Goal: Transaction & Acquisition: Book appointment/travel/reservation

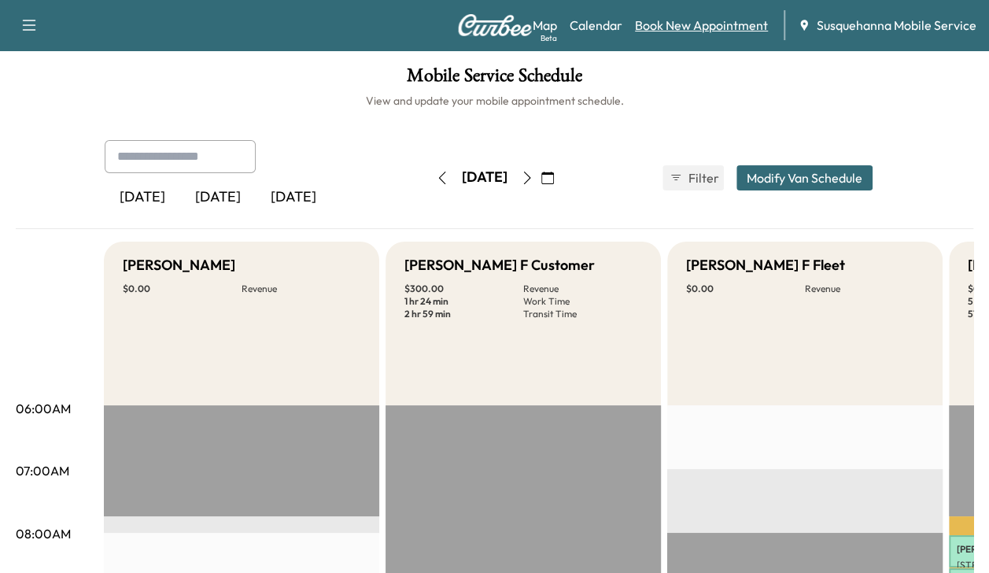
click at [708, 25] on link "Book New Appointment" at bounding box center [701, 25] width 133 height 19
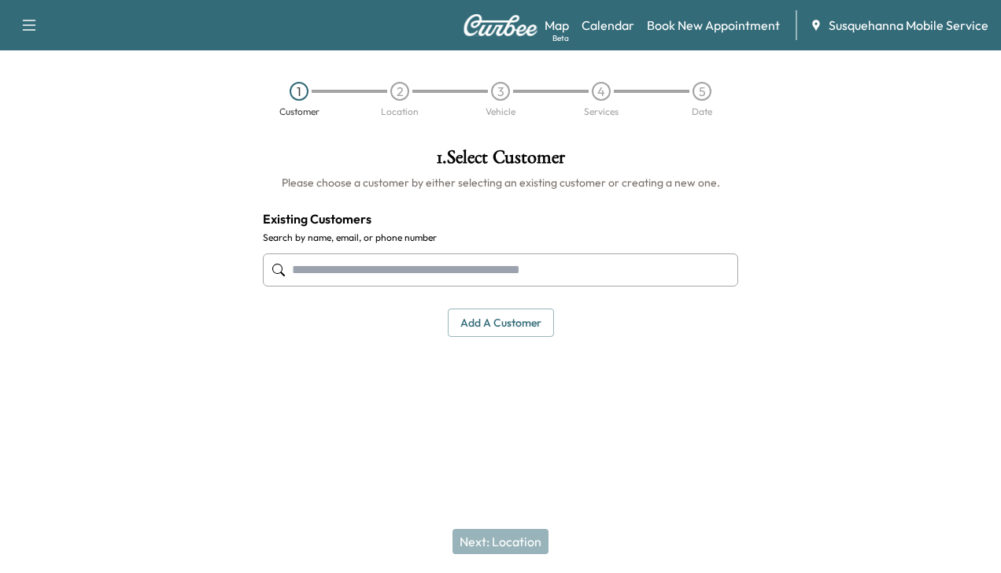
click at [450, 269] on input "text" at bounding box center [500, 269] width 475 height 33
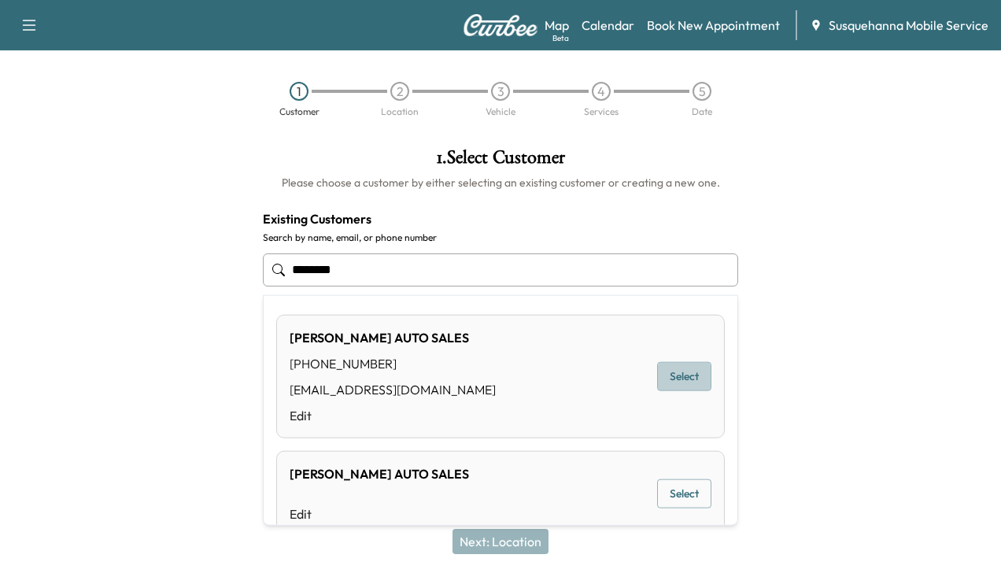
click at [667, 378] on button "Select" at bounding box center [684, 376] width 54 height 29
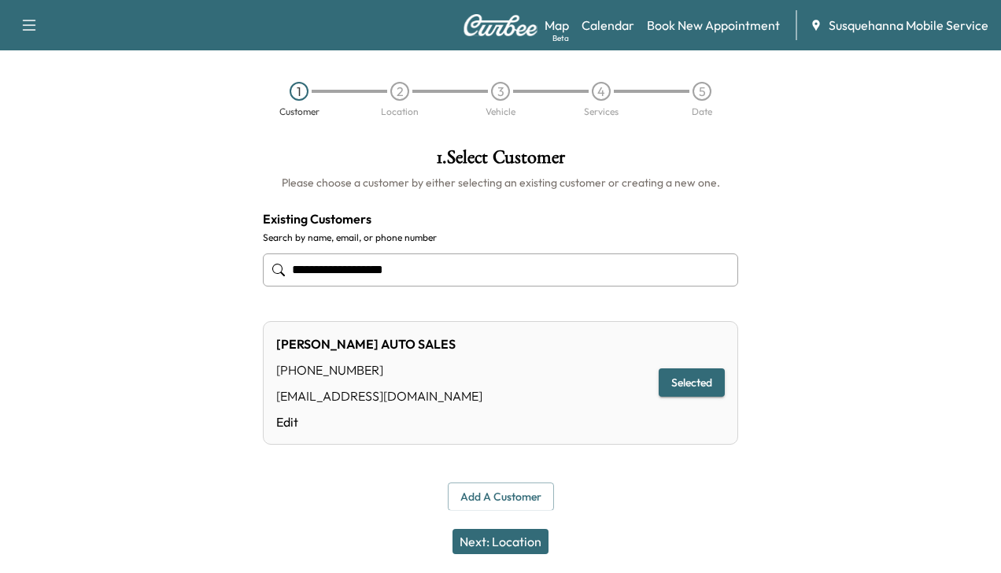
type input "**********"
click at [481, 544] on button "Next: Location" at bounding box center [501, 541] width 96 height 25
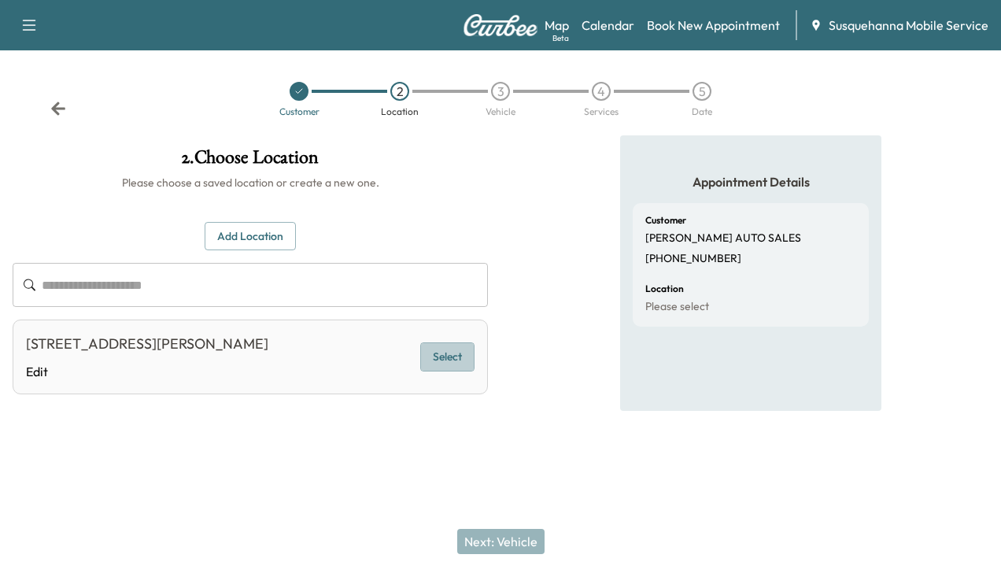
click at [441, 348] on button "Select" at bounding box center [447, 356] width 54 height 29
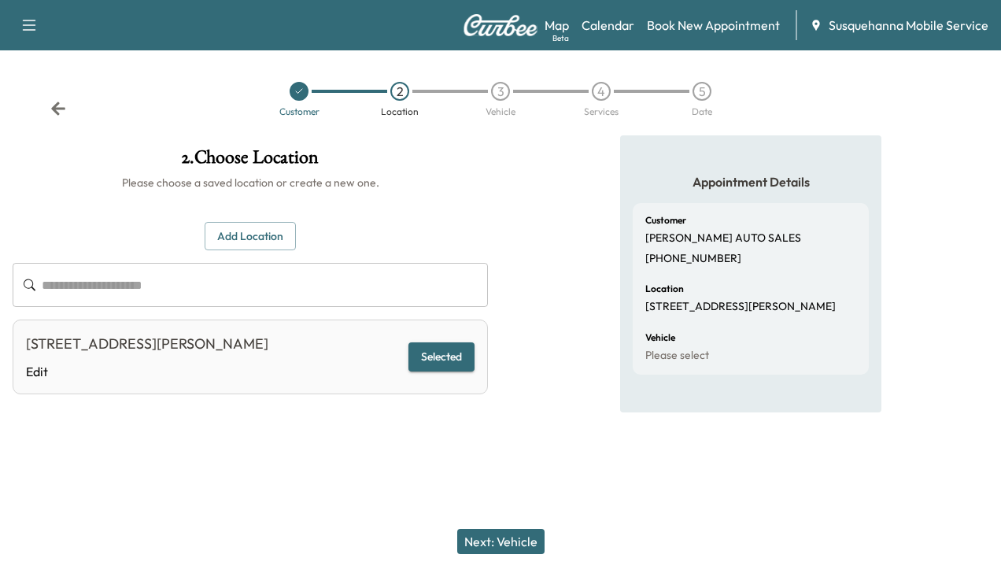
click at [473, 542] on button "Next: Vehicle" at bounding box center [500, 541] width 87 height 25
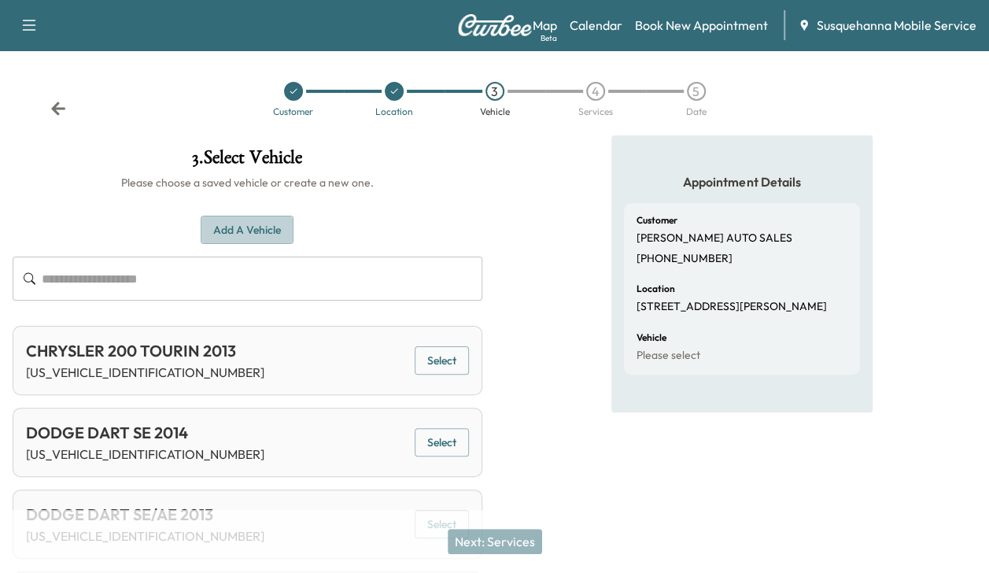
click at [275, 235] on button "Add a Vehicle" at bounding box center [247, 230] width 93 height 29
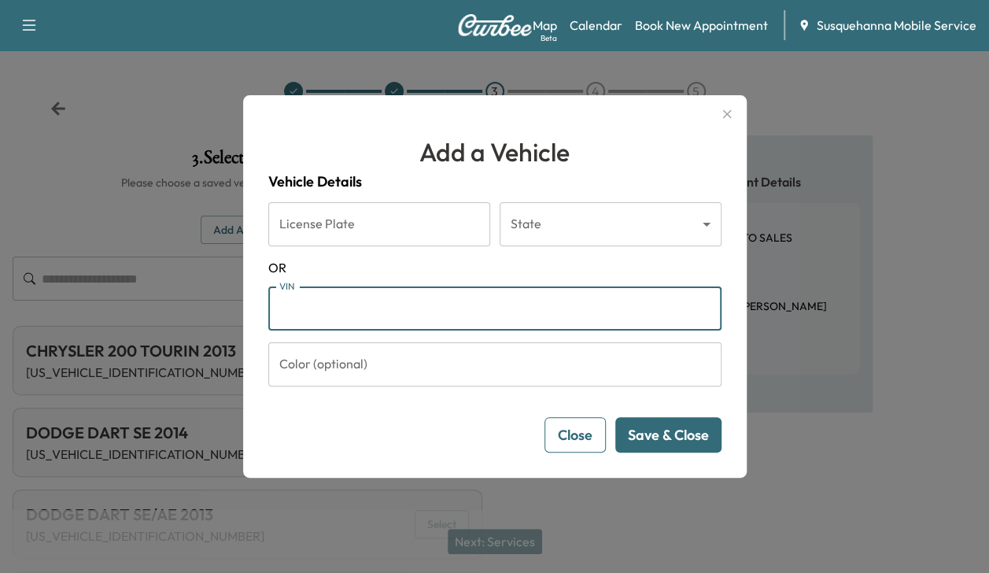
click at [297, 301] on input "VIN" at bounding box center [494, 308] width 453 height 44
type input "**********"
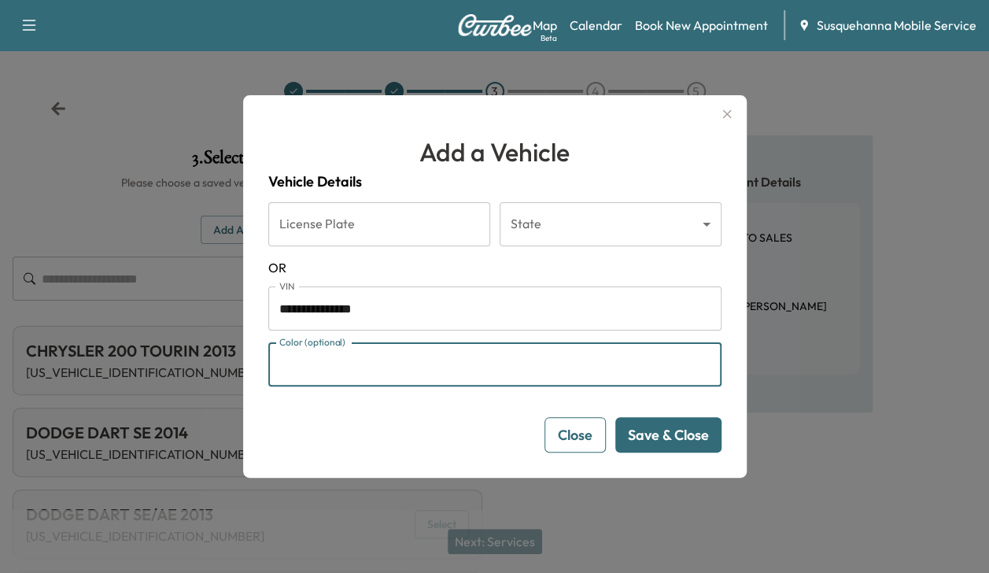
click at [325, 379] on input "Color (optional)" at bounding box center [494, 364] width 453 height 44
type input "****"
click at [638, 436] on button "Save & Close" at bounding box center [668, 434] width 106 height 35
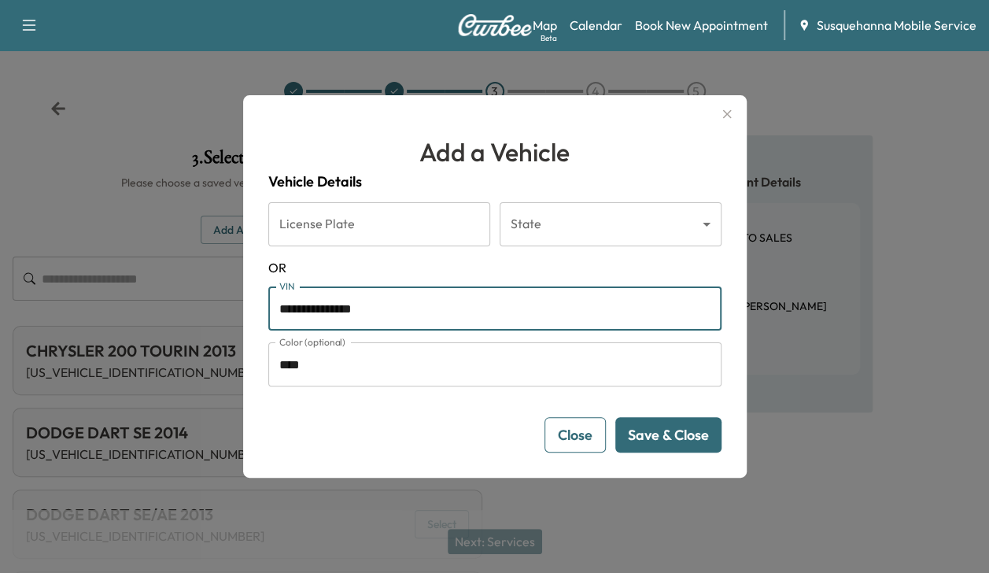
click at [327, 309] on input "**********" at bounding box center [494, 308] width 453 height 44
type input "**********"
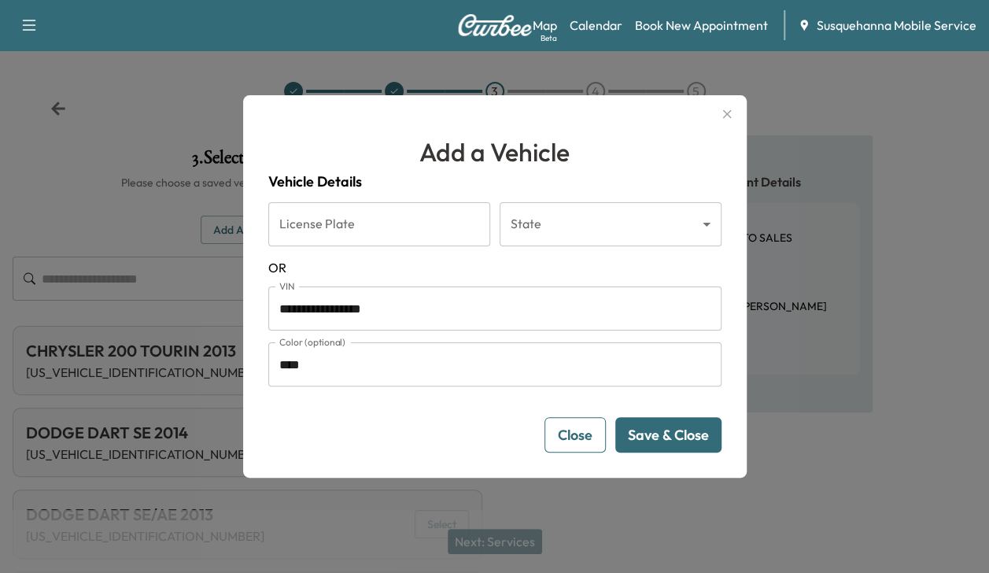
click at [648, 425] on button "Save & Close" at bounding box center [668, 434] width 106 height 35
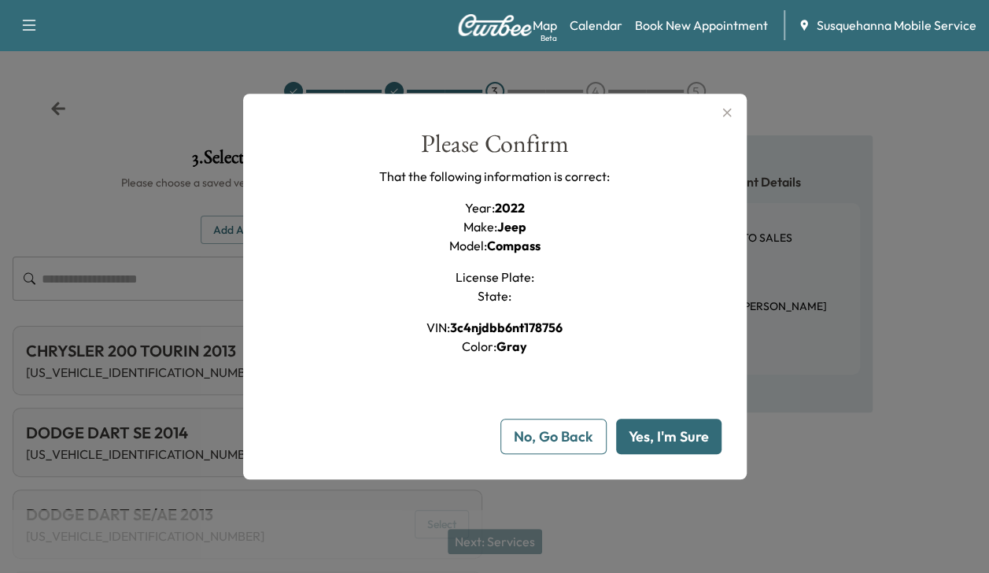
click at [648, 425] on button "Yes, I'm Sure" at bounding box center [668, 436] width 105 height 35
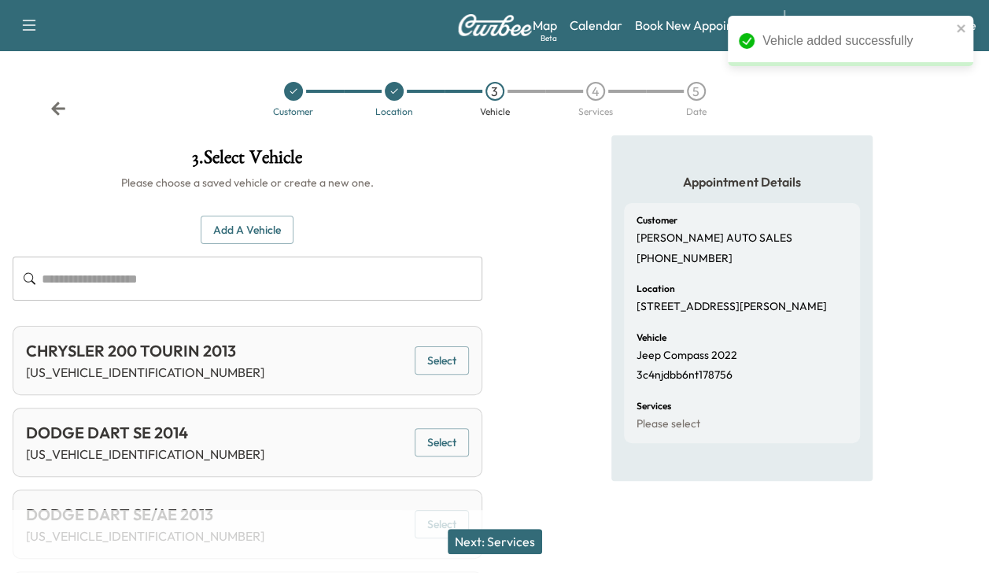
click at [516, 538] on button "Next: Services" at bounding box center [495, 541] width 94 height 25
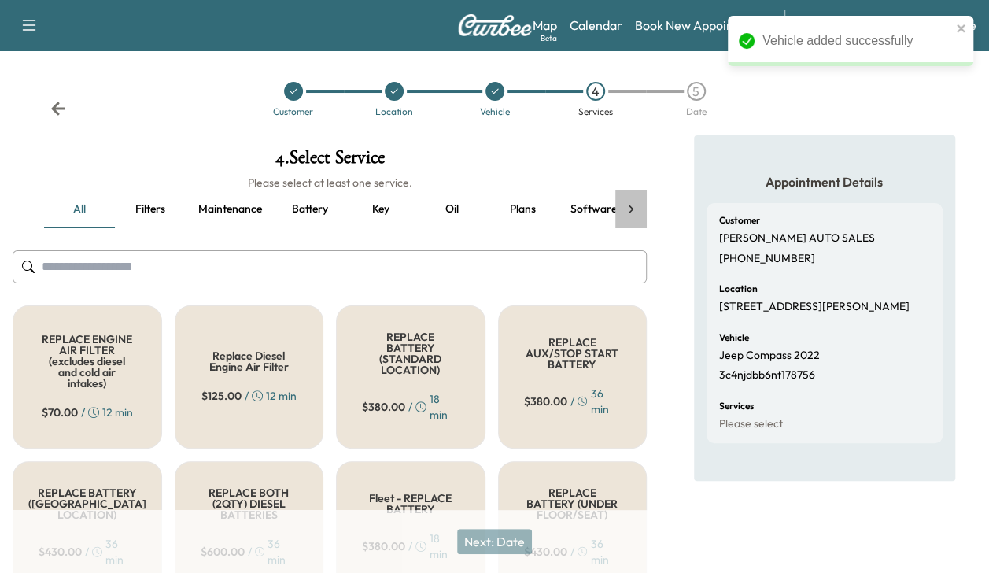
click at [627, 205] on icon at bounding box center [631, 209] width 16 height 16
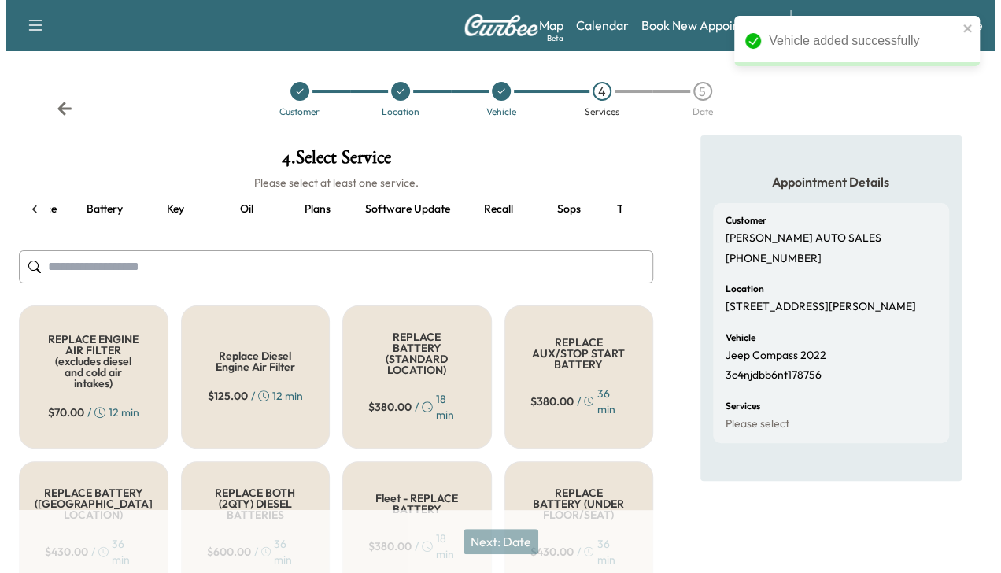
scroll to position [0, 271]
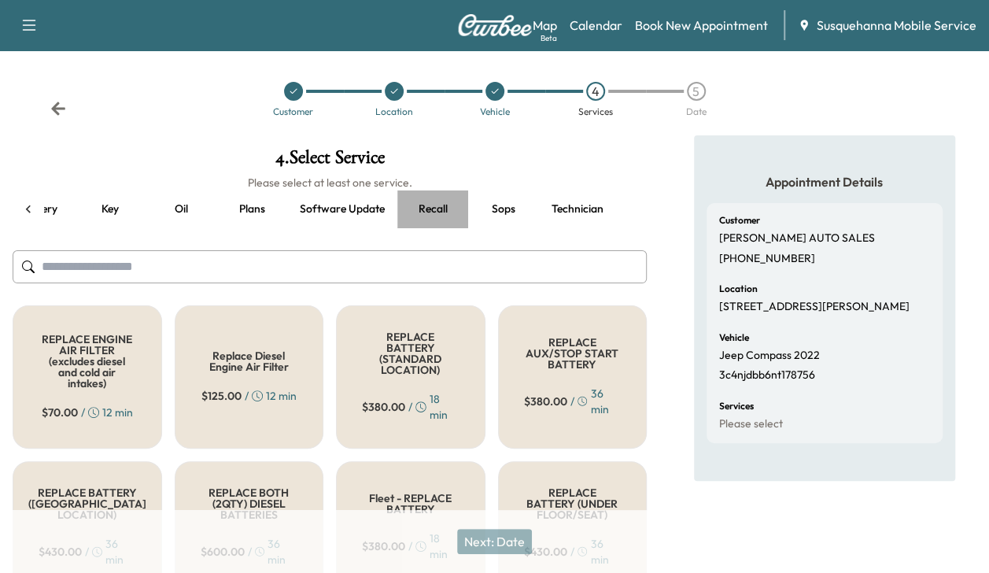
click at [441, 208] on button "Recall" at bounding box center [432, 209] width 71 height 38
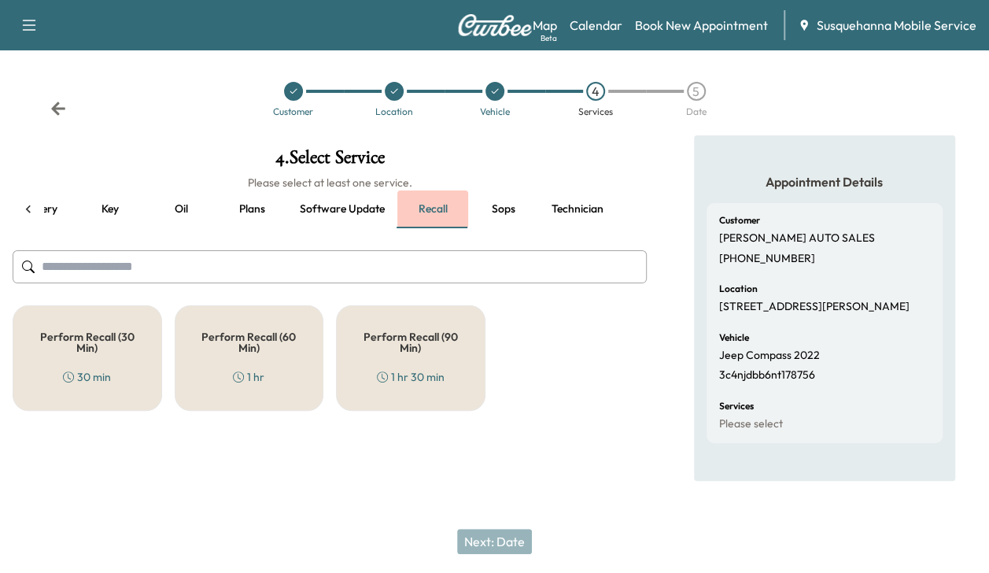
scroll to position [0, 263]
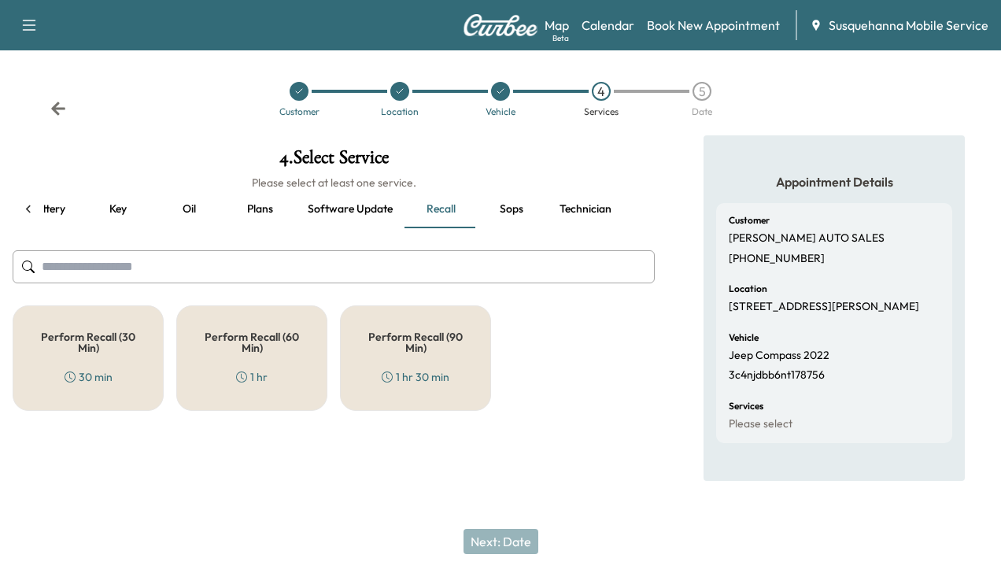
click at [130, 332] on h5 "Perform Recall (30 Min)" at bounding box center [88, 342] width 99 height 22
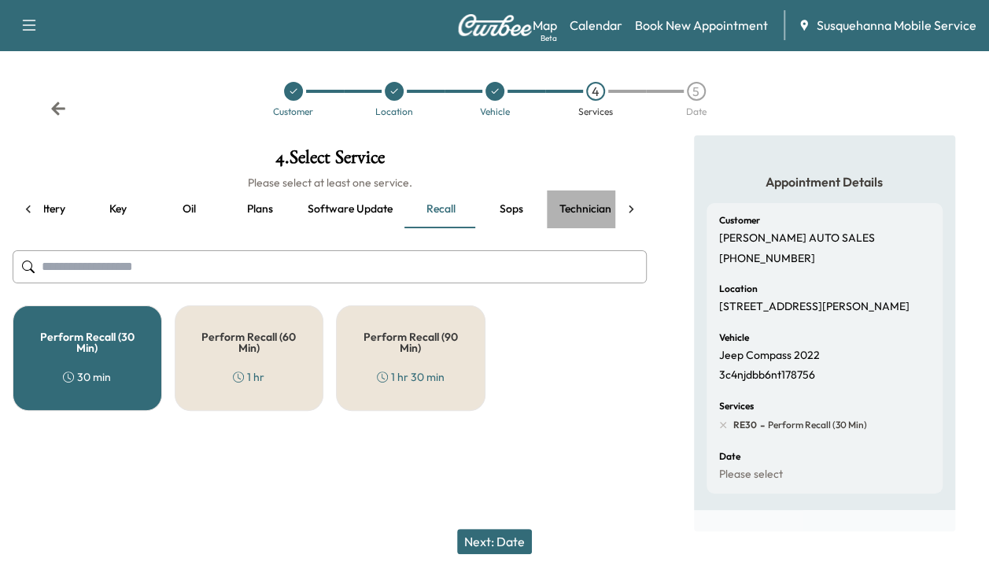
click at [593, 213] on button "Technician" at bounding box center [585, 209] width 77 height 38
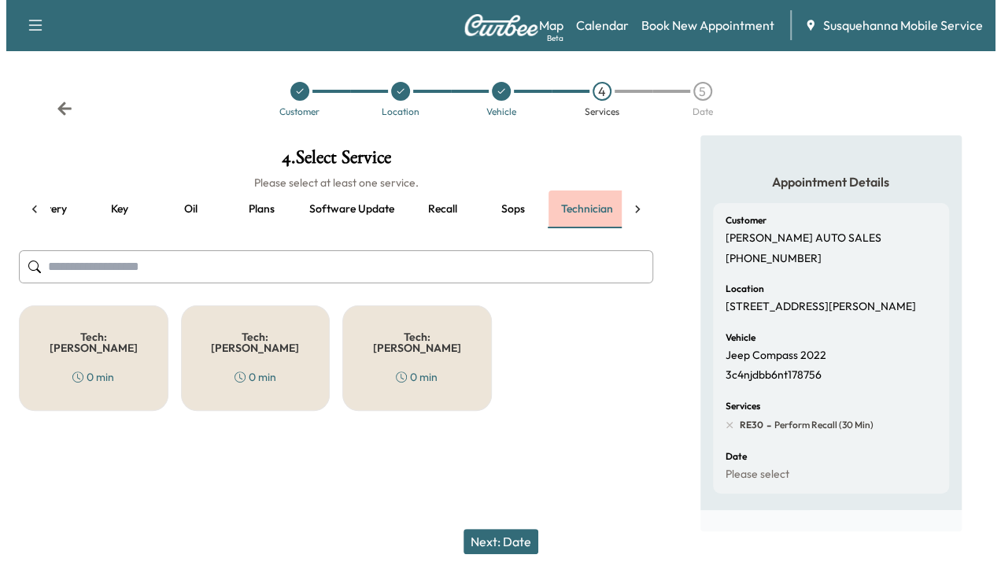
scroll to position [0, 271]
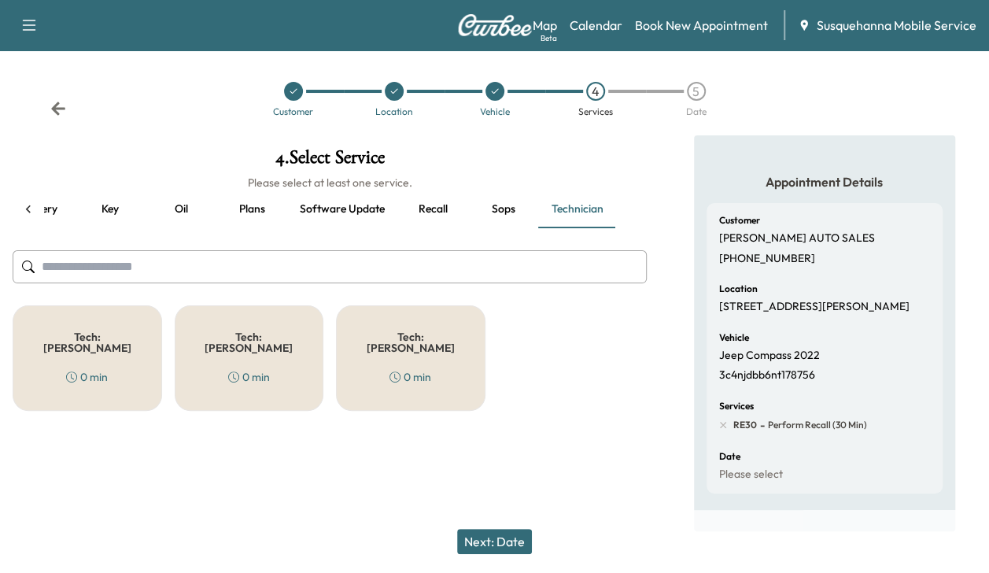
click at [147, 312] on div "Tech: Colton M 0 min" at bounding box center [88, 357] width 150 height 105
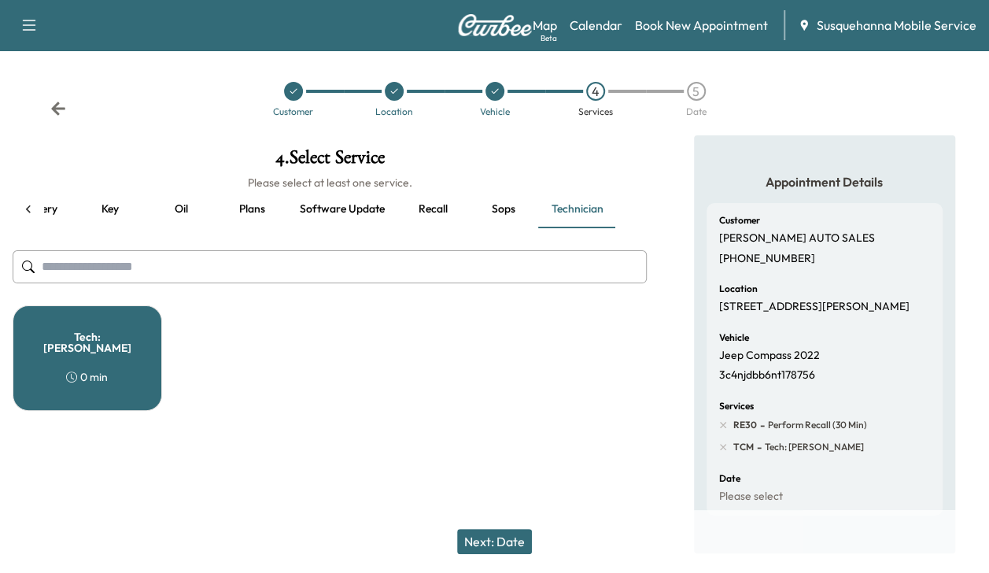
click at [500, 549] on button "Next: Date" at bounding box center [494, 541] width 75 height 25
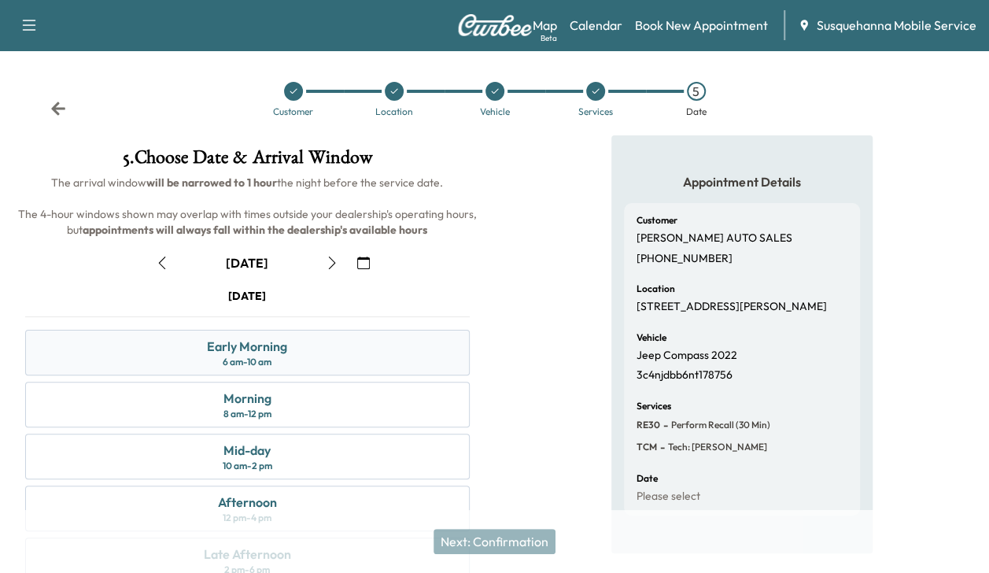
click at [292, 358] on div "Early Morning 6 am - 10 am" at bounding box center [247, 353] width 445 height 46
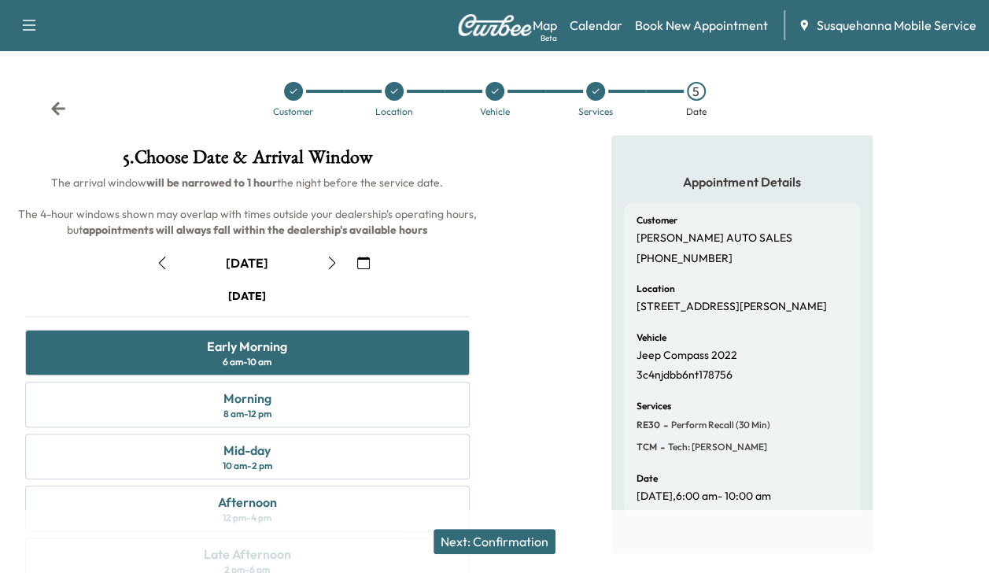
click at [519, 543] on button "Next: Confirmation" at bounding box center [495, 541] width 122 height 25
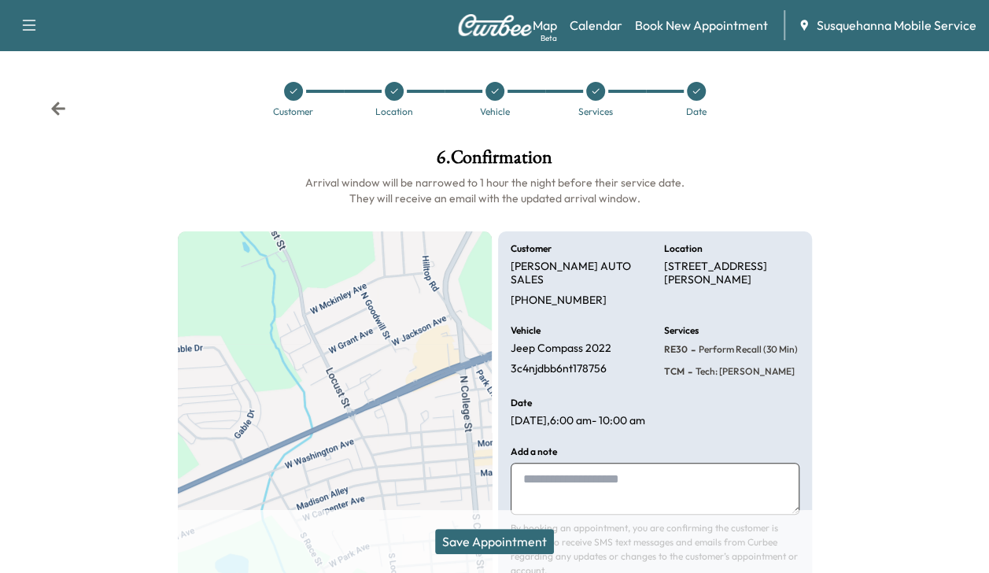
click at [519, 543] on button "Save Appointment" at bounding box center [494, 541] width 119 height 25
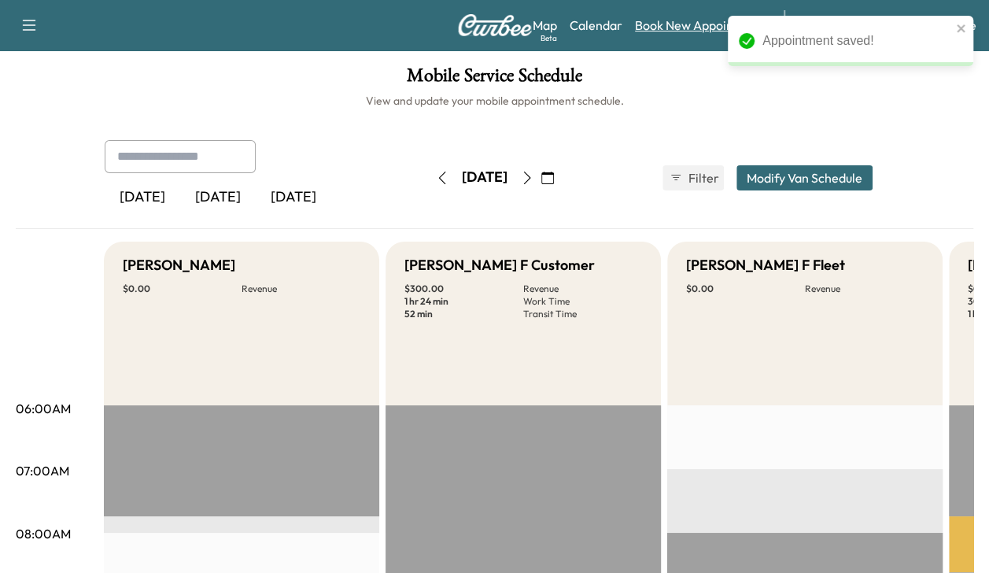
click at [686, 28] on link "Book New Appointment" at bounding box center [701, 25] width 133 height 19
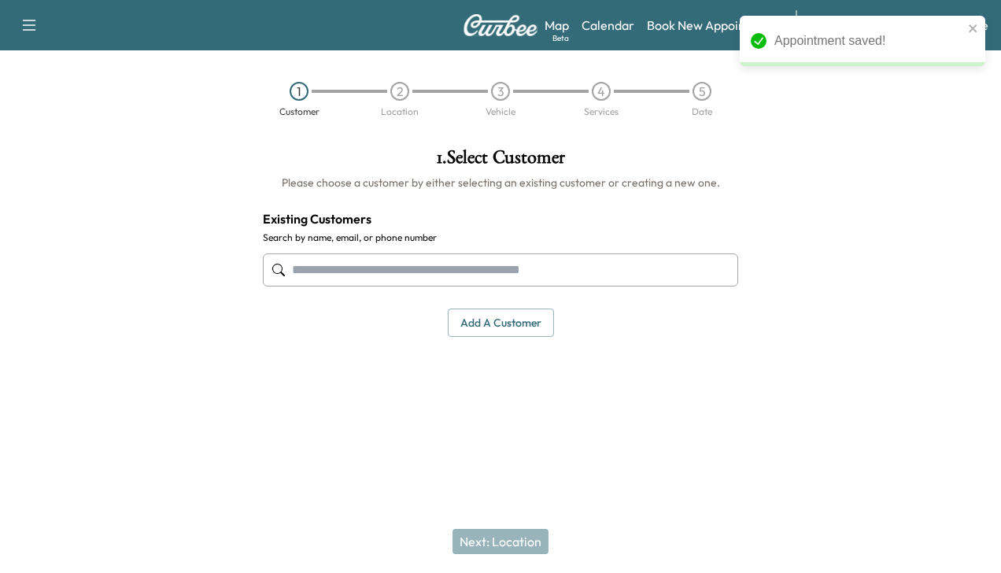
click at [471, 261] on input "text" at bounding box center [500, 269] width 475 height 33
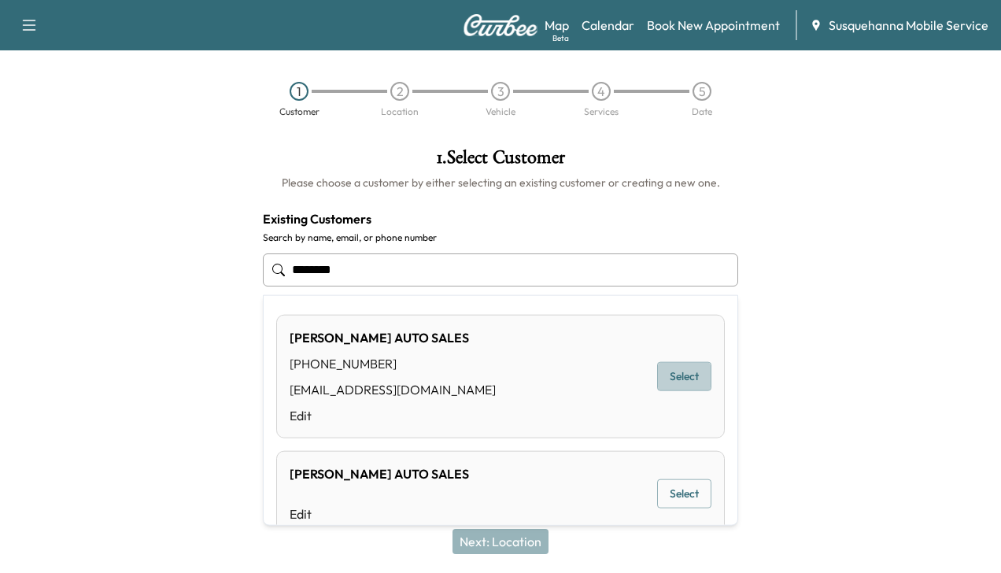
click at [657, 373] on button "Select" at bounding box center [684, 376] width 54 height 29
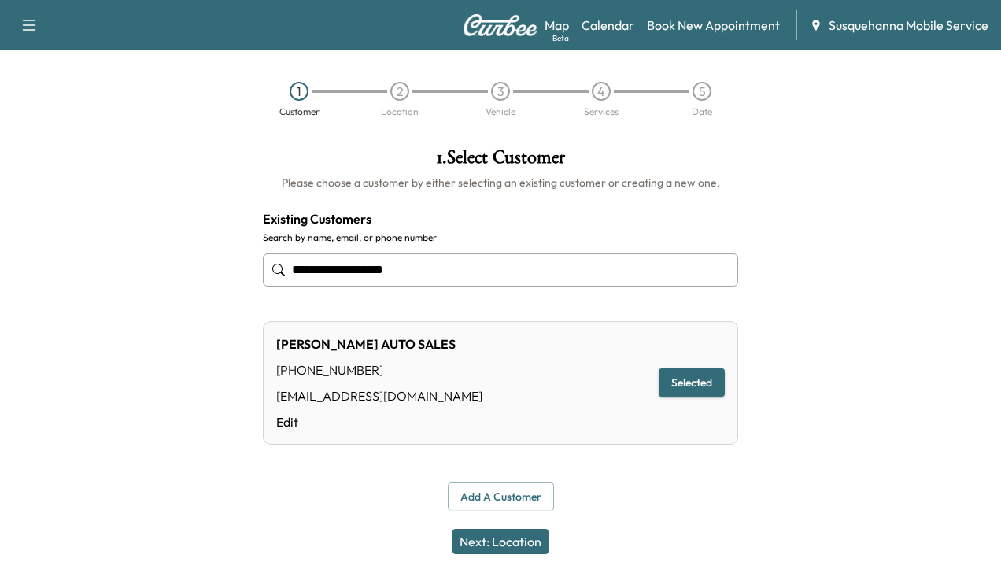
type input "**********"
click at [463, 539] on button "Next: Location" at bounding box center [501, 541] width 96 height 25
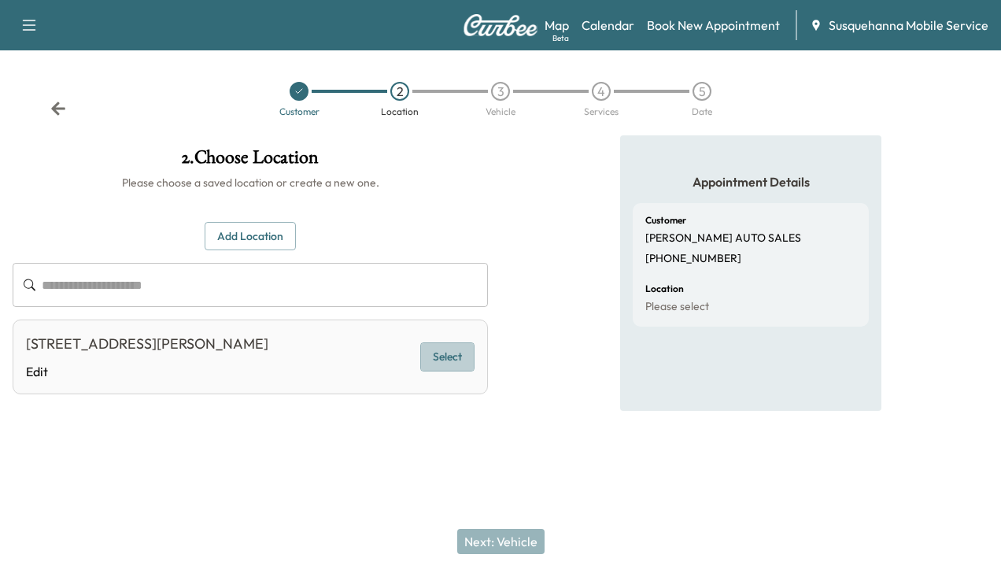
click at [444, 354] on button "Select" at bounding box center [447, 356] width 54 height 29
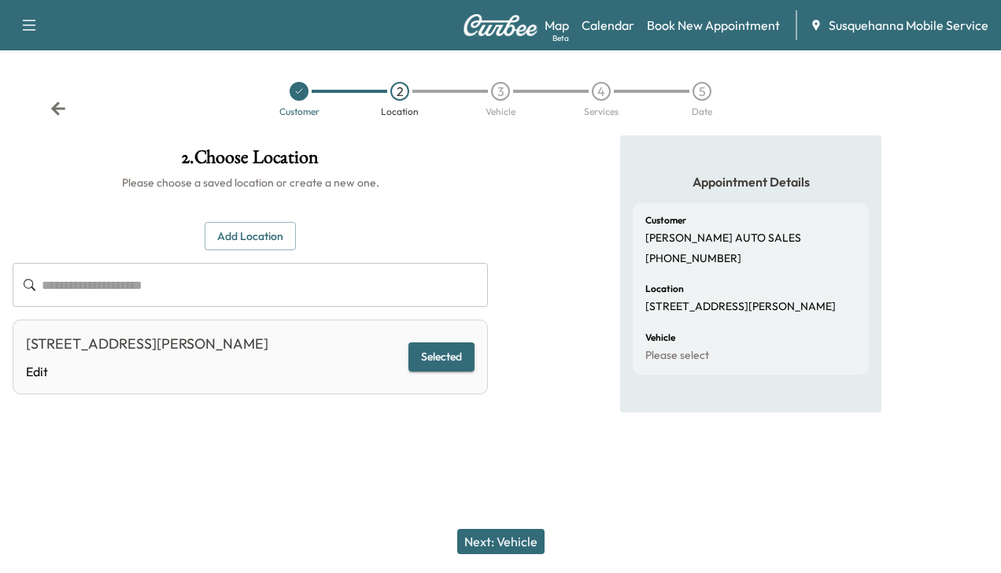
click at [482, 532] on button "Next: Vehicle" at bounding box center [500, 541] width 87 height 25
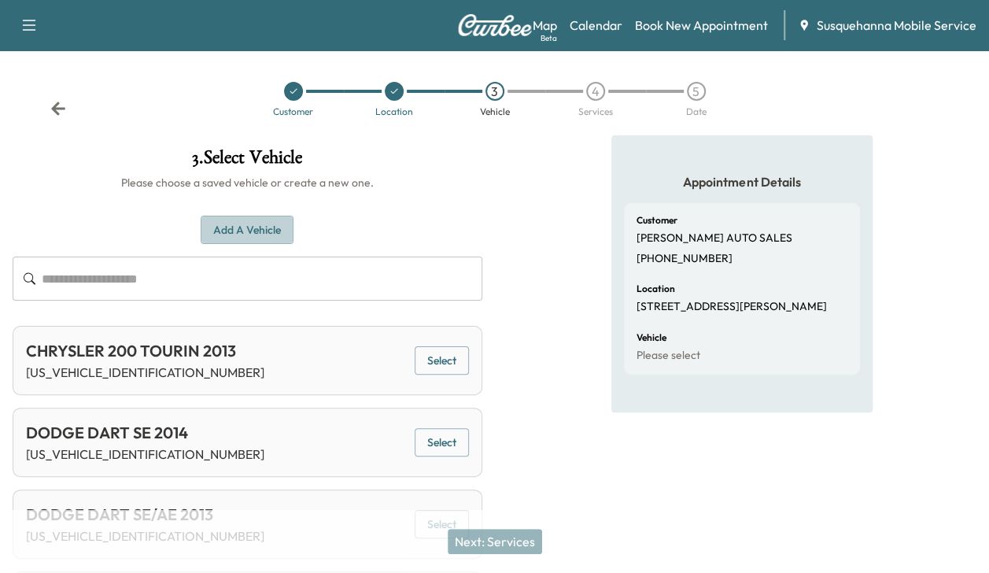
click at [272, 224] on button "Add a Vehicle" at bounding box center [247, 230] width 93 height 29
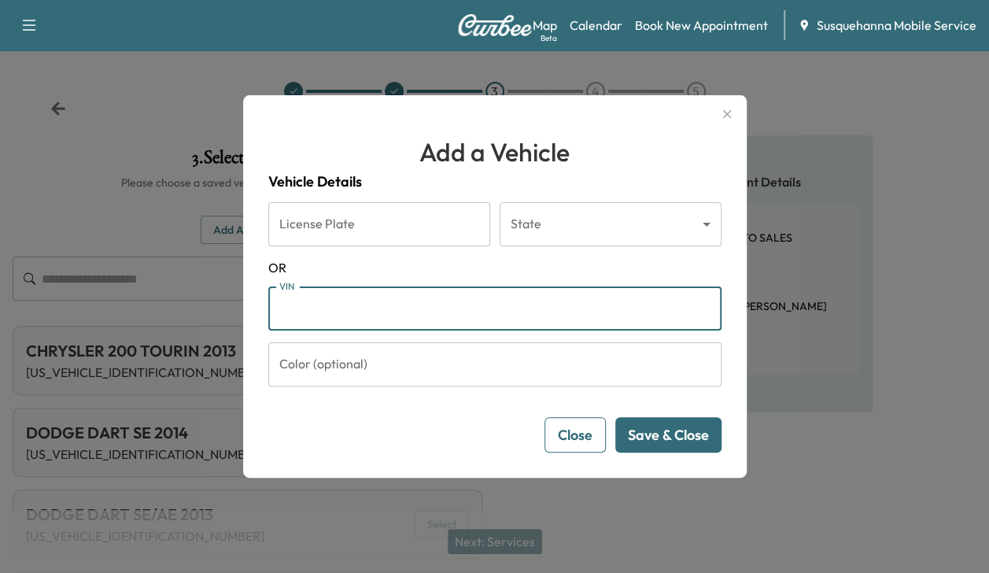
click at [336, 319] on input "VIN" at bounding box center [494, 308] width 453 height 44
type input "**********"
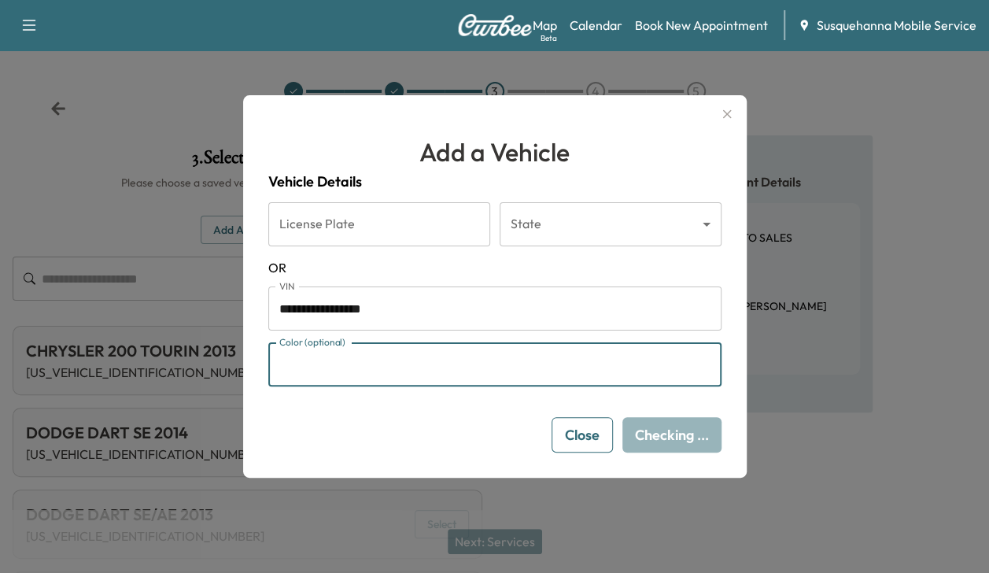
click at [354, 363] on input "Color (optional)" at bounding box center [494, 364] width 453 height 44
type input "*****"
click at [639, 426] on button "Save & Close" at bounding box center [668, 434] width 106 height 35
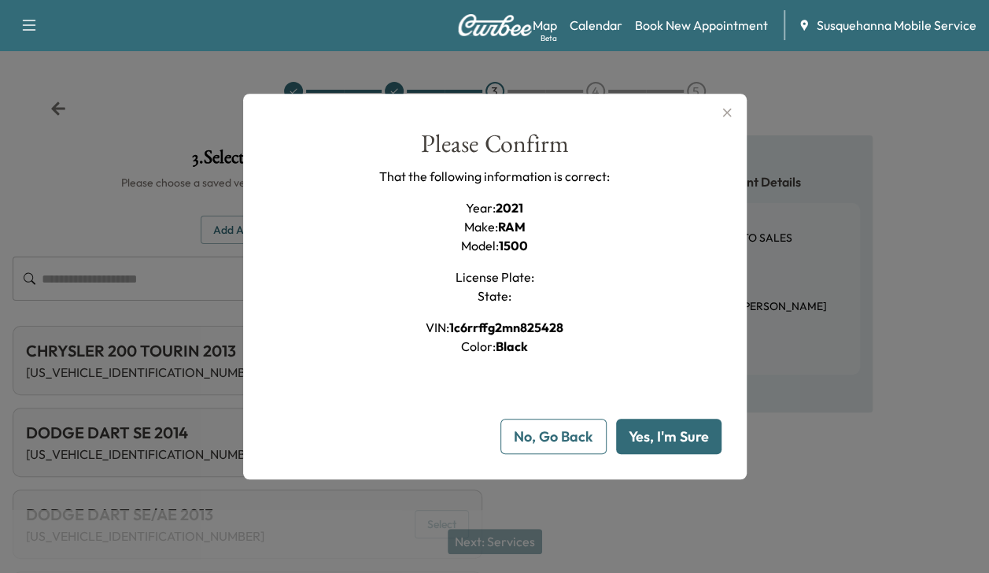
click at [639, 426] on button "Yes, I'm Sure" at bounding box center [668, 436] width 105 height 35
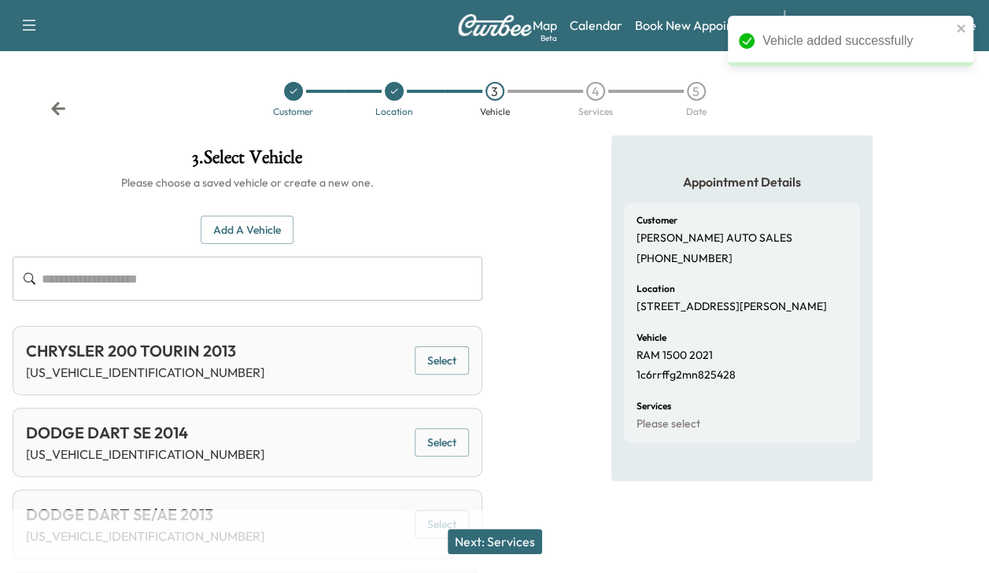
click at [525, 533] on button "Next: Services" at bounding box center [495, 541] width 94 height 25
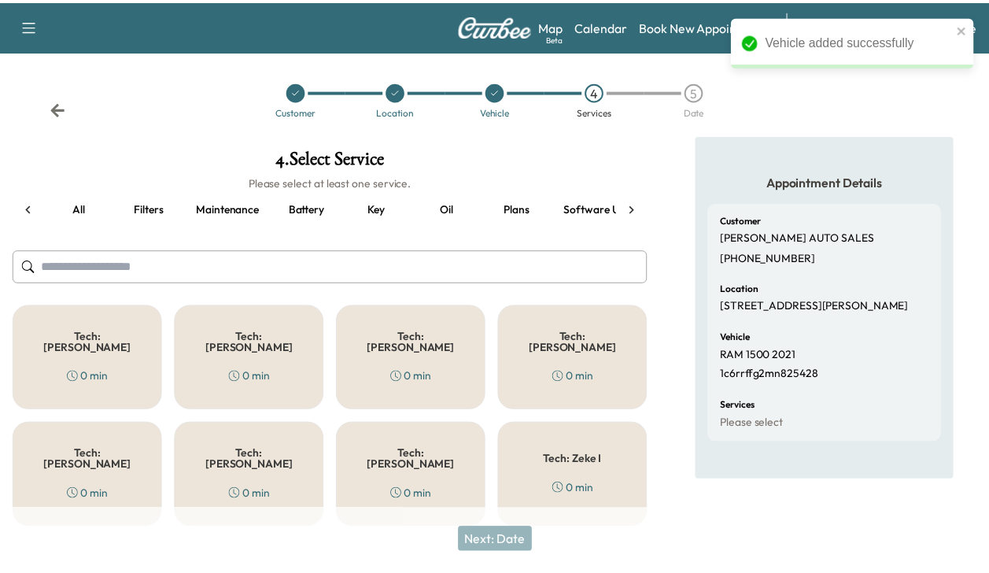
scroll to position [0, 200]
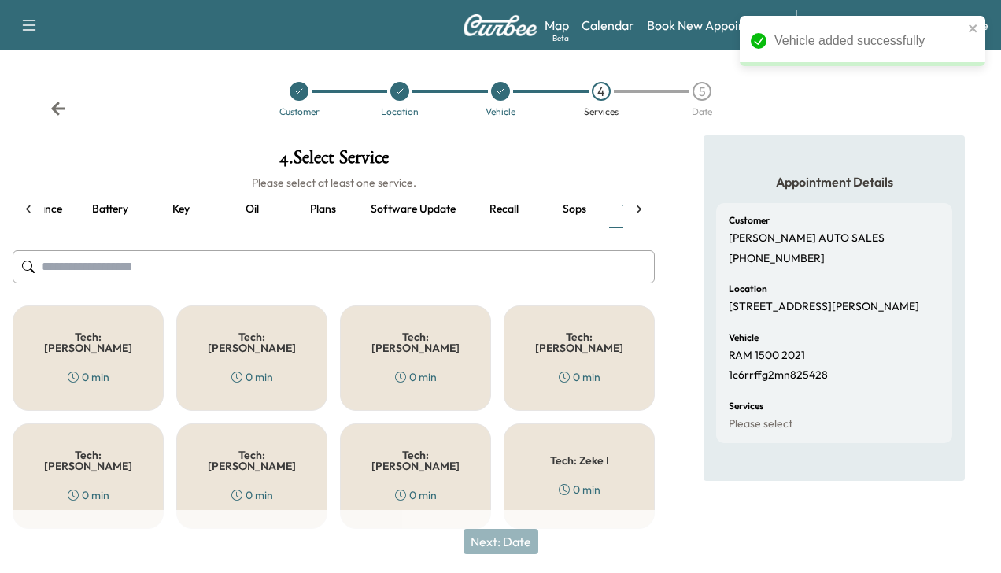
click at [414, 354] on div "Tech: Colton M 0 min" at bounding box center [415, 357] width 151 height 105
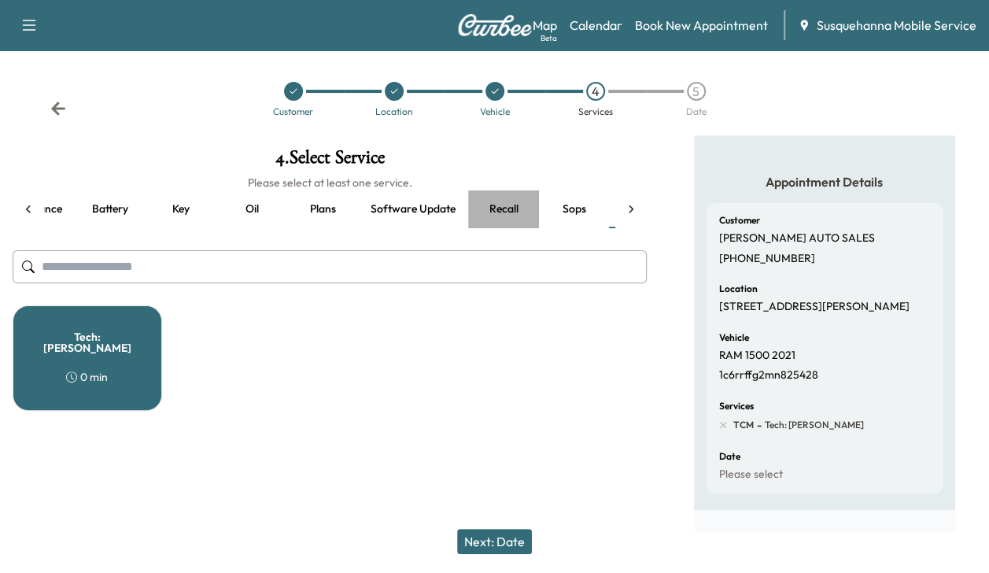
click at [503, 205] on button "Recall" at bounding box center [503, 209] width 71 height 38
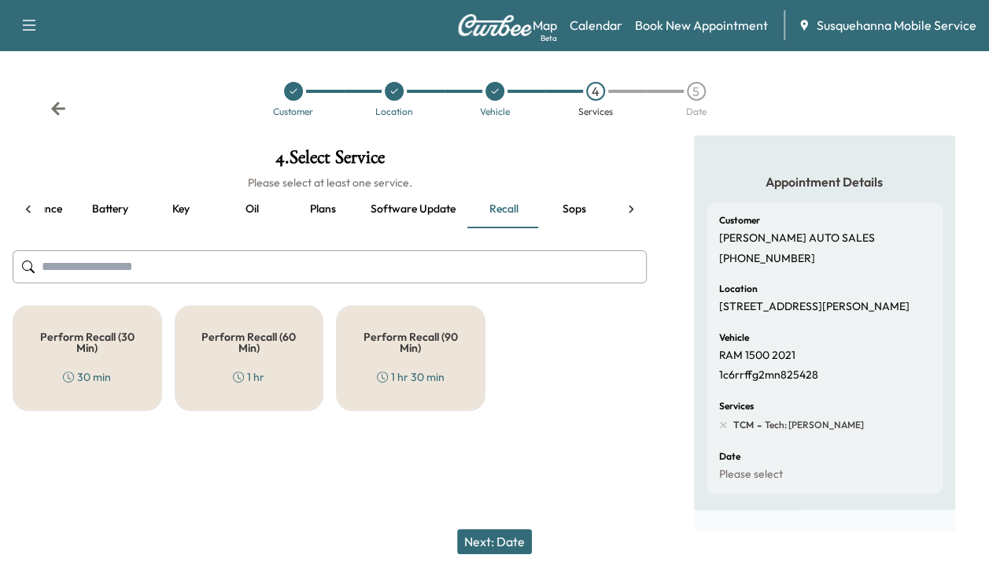
click at [77, 312] on div "Perform Recall (30 Min) 30 min" at bounding box center [88, 357] width 150 height 105
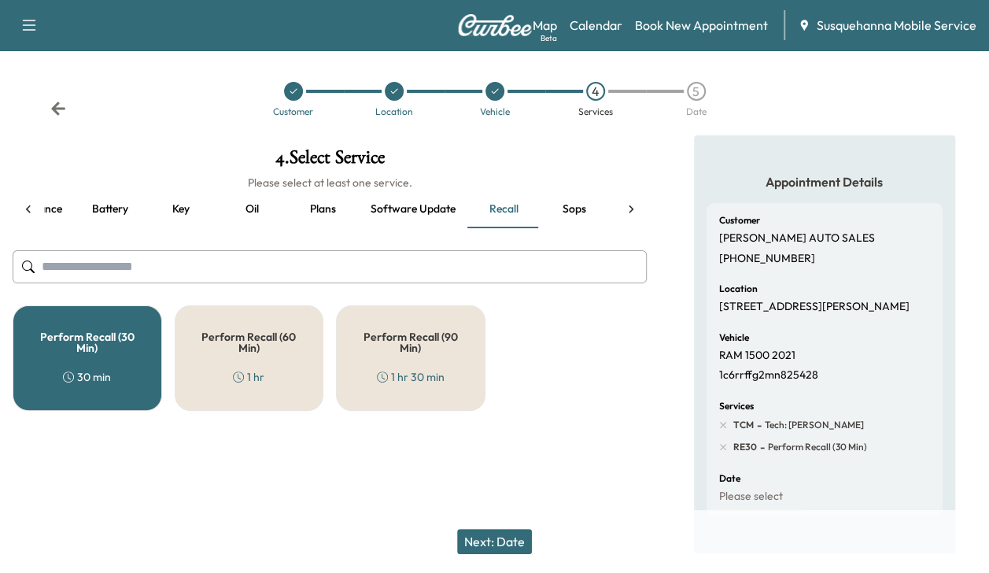
click at [493, 536] on button "Next: Date" at bounding box center [494, 541] width 75 height 25
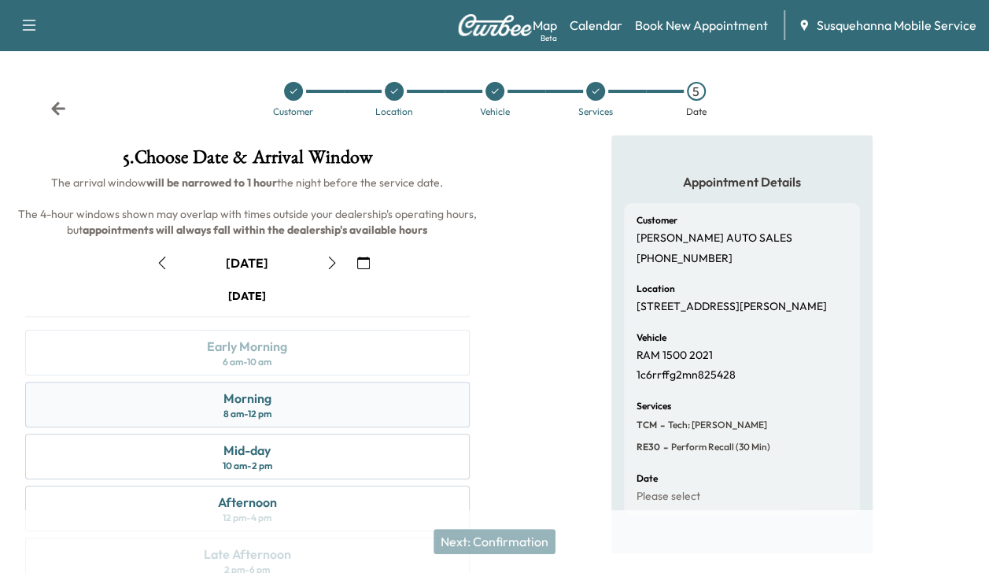
click at [405, 397] on div "Morning 8 am - 12 pm" at bounding box center [247, 405] width 445 height 46
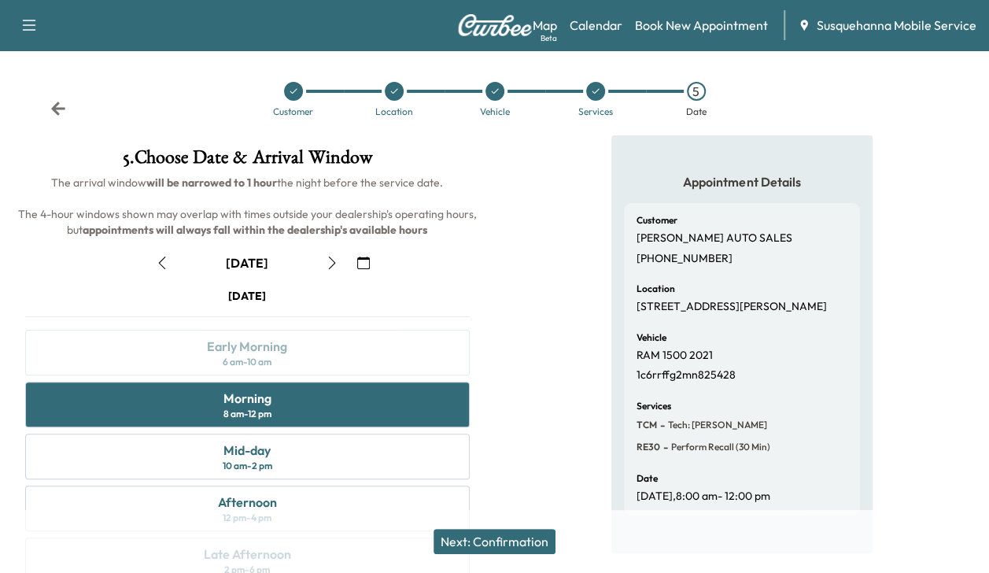
click at [507, 540] on button "Next: Confirmation" at bounding box center [495, 541] width 122 height 25
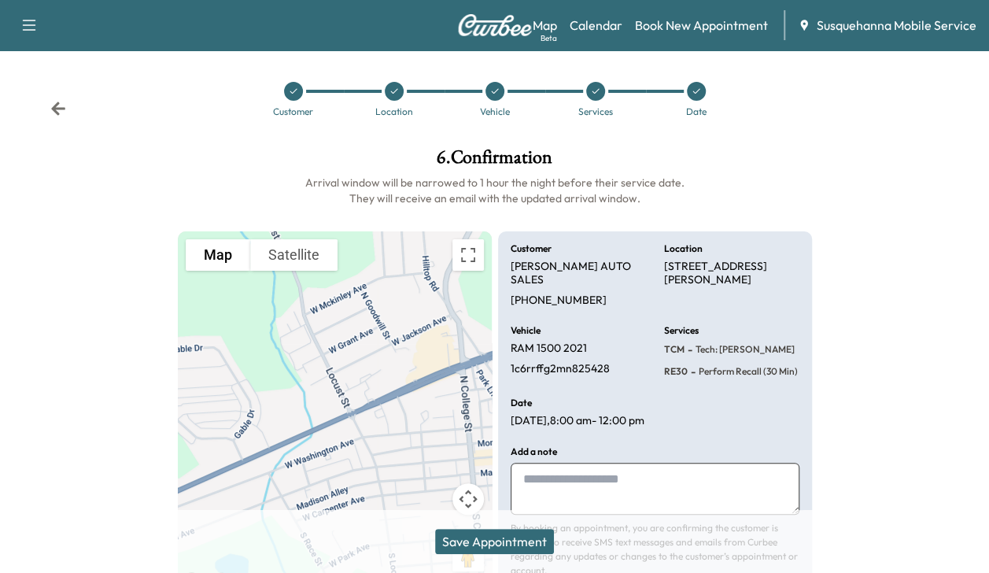
click at [507, 540] on button "Save Appointment" at bounding box center [494, 541] width 119 height 25
